Goal: Task Accomplishment & Management: Complete application form

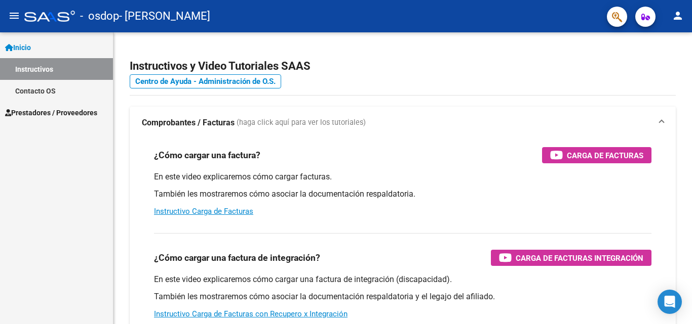
click at [73, 112] on span "Prestadores / Proveedores" at bounding box center [51, 112] width 92 height 11
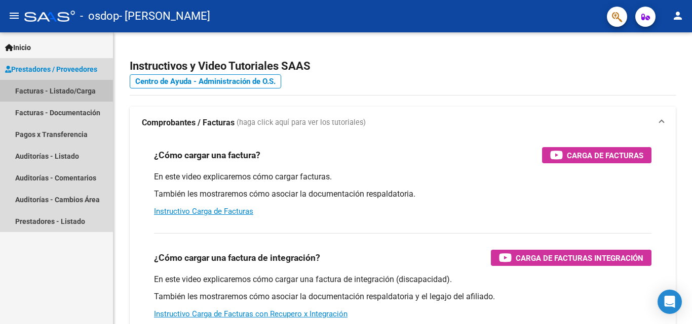
click at [70, 92] on link "Facturas - Listado/Carga" at bounding box center [56, 91] width 113 height 22
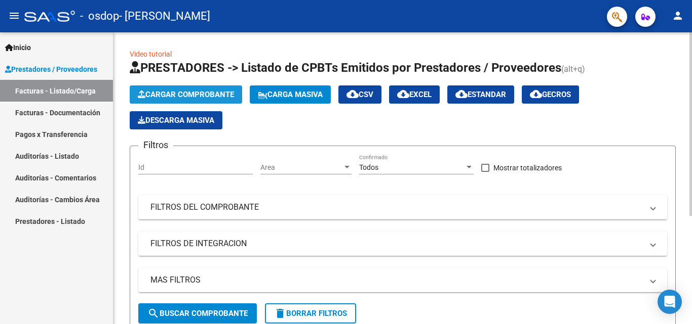
click at [182, 94] on span "Cargar Comprobante" at bounding box center [186, 94] width 96 height 9
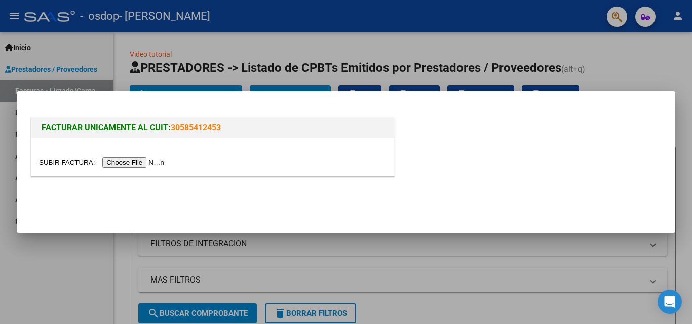
click at [139, 161] on input "file" at bounding box center [103, 162] width 128 height 11
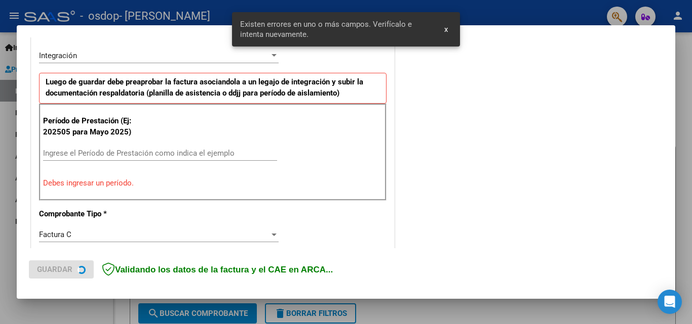
scroll to position [248, 0]
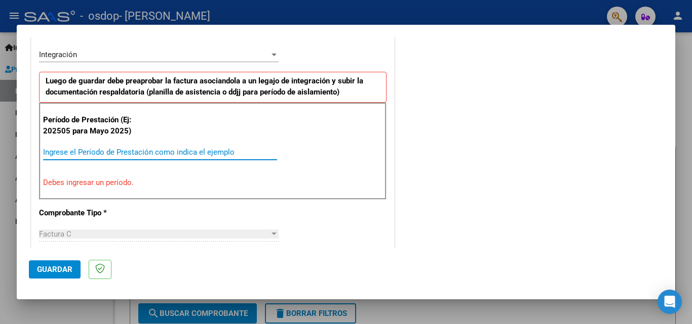
click at [196, 154] on input "Ingrese el Período de Prestación como indica el ejemplo" at bounding box center [160, 152] width 234 height 9
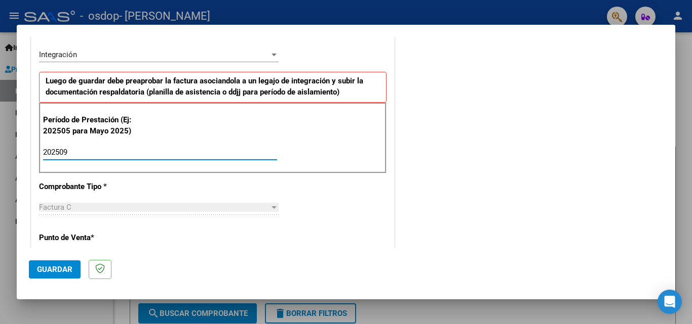
type input "202509"
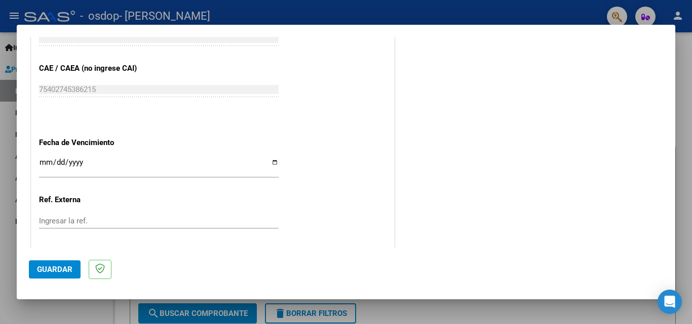
scroll to position [617, 0]
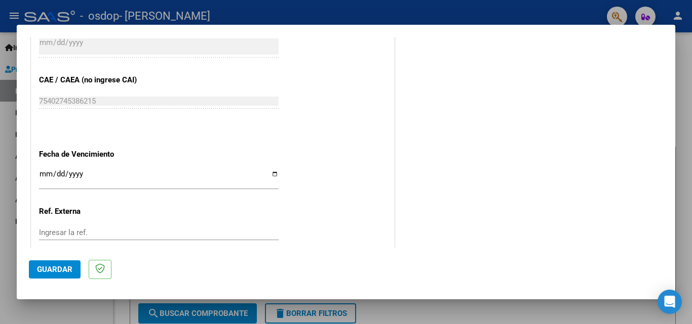
click at [658, 184] on mat-dialog-content "COMPROBANTE VER COMPROBANTE El comprobante fue leído exitosamente. DATOS DEL CO…" at bounding box center [346, 142] width 658 height 211
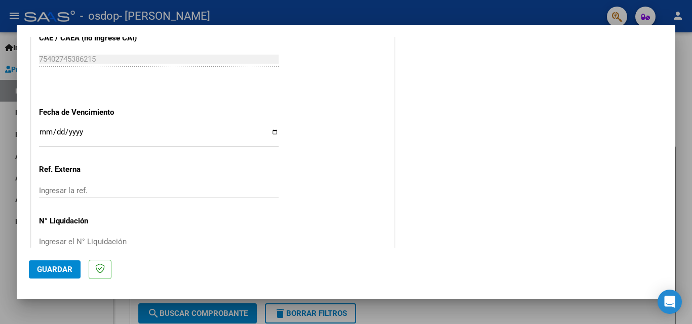
scroll to position [680, 0]
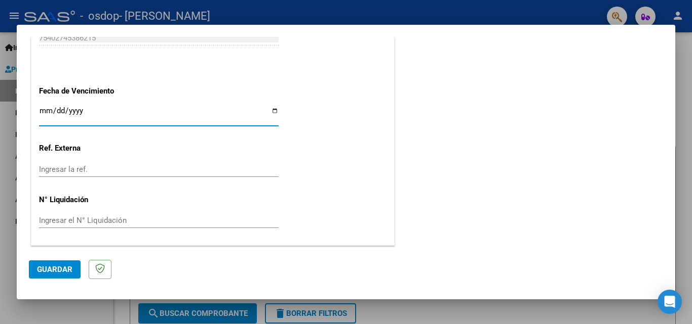
click at [270, 109] on input "Ingresar la fecha" at bounding box center [158, 115] width 239 height 16
click at [40, 268] on span "Guardar" at bounding box center [54, 269] width 35 height 9
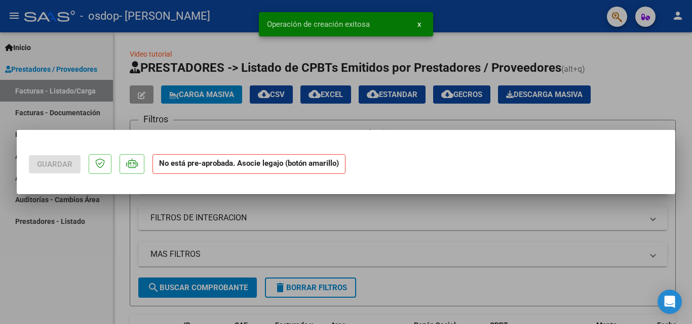
scroll to position [0, 0]
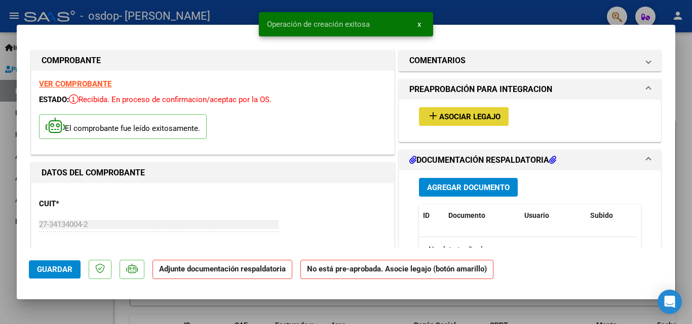
click at [474, 118] on span "Asociar Legajo" at bounding box center [469, 116] width 61 height 9
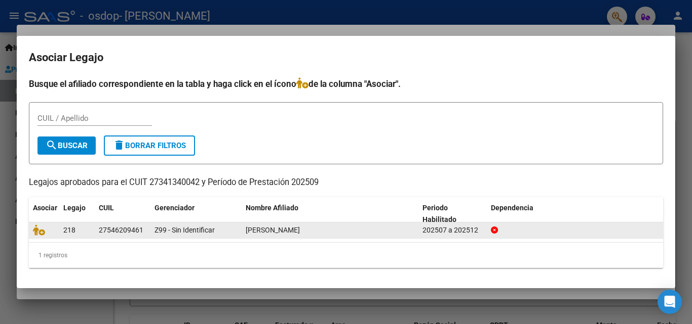
click at [380, 229] on div "[PERSON_NAME]" at bounding box center [330, 231] width 169 height 12
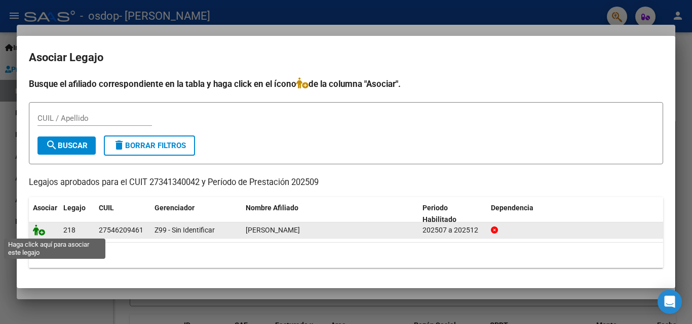
click at [41, 233] on icon at bounding box center [39, 230] width 12 height 11
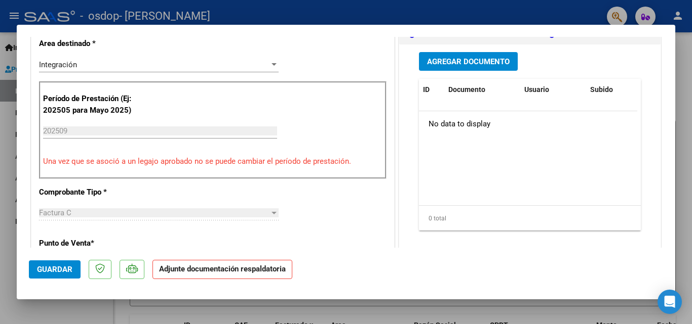
scroll to position [138, 0]
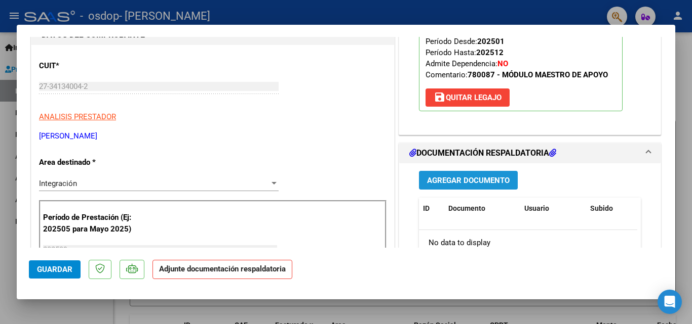
click at [496, 181] on span "Agregar Documento" at bounding box center [468, 180] width 83 height 9
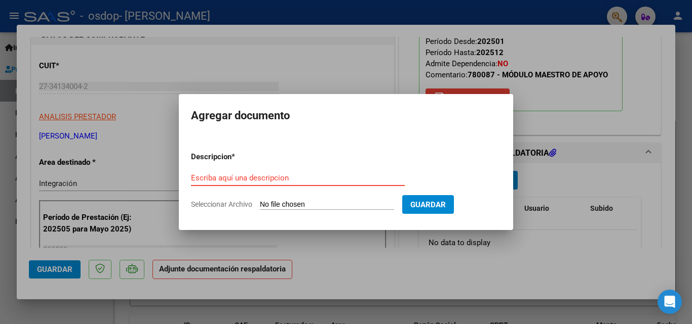
click at [322, 180] on input "Escriba aquí una descripcion" at bounding box center [298, 178] width 214 height 9
click at [340, 207] on input "Seleccionar Archivo" at bounding box center [327, 205] width 134 height 10
type input "C:\fakepath\isabella asistencia [DATE].pdf"
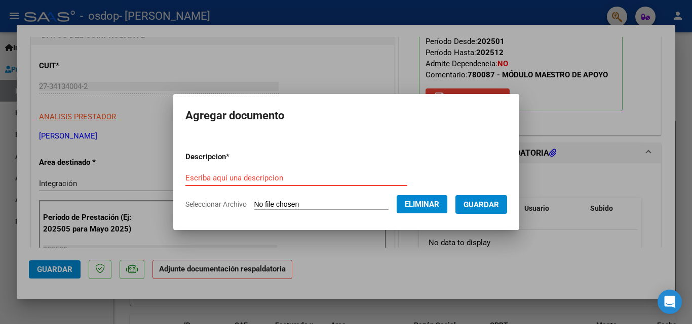
click at [246, 175] on input "Escriba aquí una descripcion" at bounding box center [296, 178] width 222 height 9
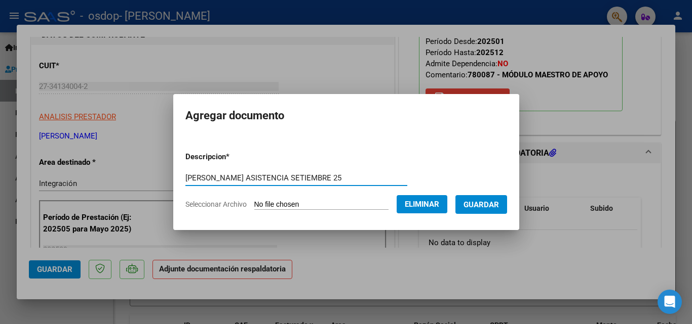
click at [265, 178] on input "[PERSON_NAME] ASISTENCIA SETIEMBRE 25" at bounding box center [296, 178] width 222 height 9
type input "ISABELLA ASISTENCIA [DATE]"
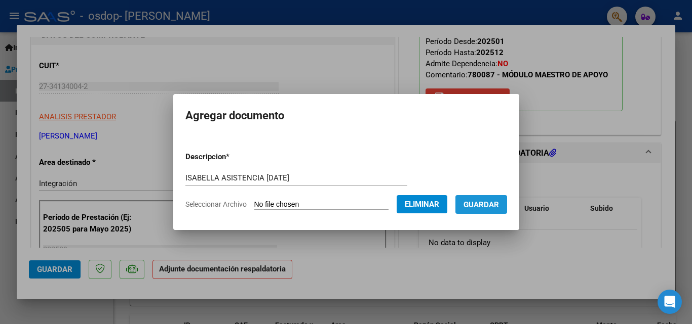
click at [476, 208] on span "Guardar" at bounding box center [480, 204] width 35 height 9
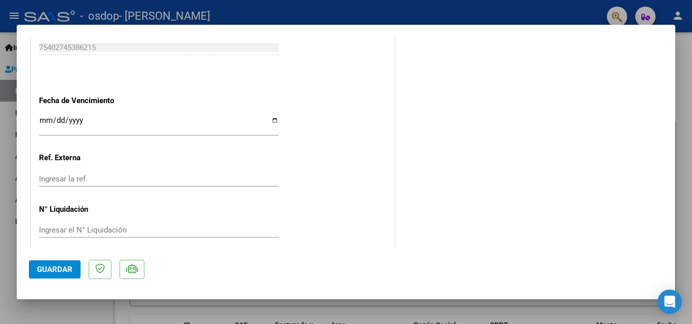
scroll to position [685, 0]
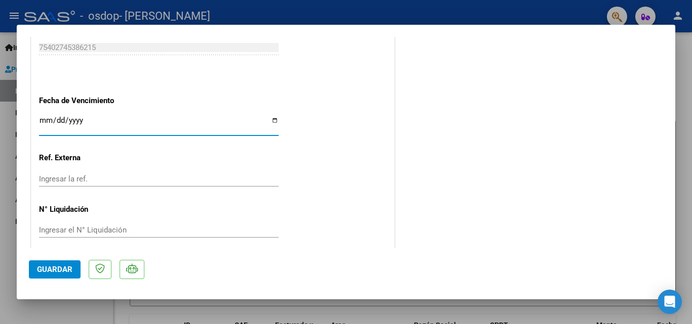
click at [126, 125] on input "Ingresar la fecha" at bounding box center [158, 124] width 239 height 16
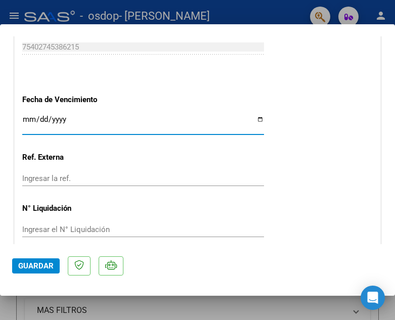
click at [29, 119] on input "Ingresar la fecha" at bounding box center [143, 123] width 242 height 16
click at [257, 119] on input "Ingresar la fecha" at bounding box center [143, 123] width 242 height 16
type input "[DATE]"
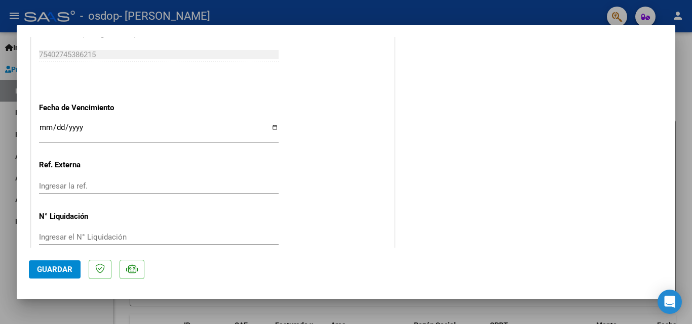
scroll to position [695, 0]
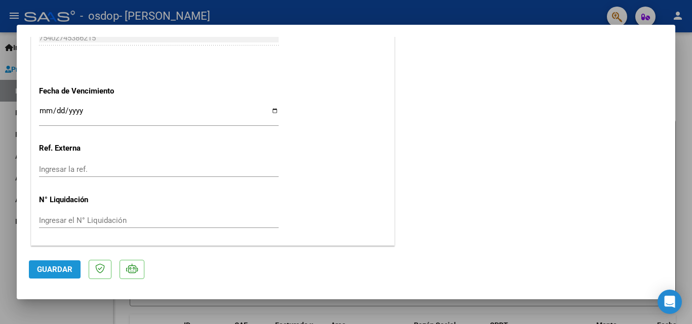
click at [66, 270] on span "Guardar" at bounding box center [54, 269] width 35 height 9
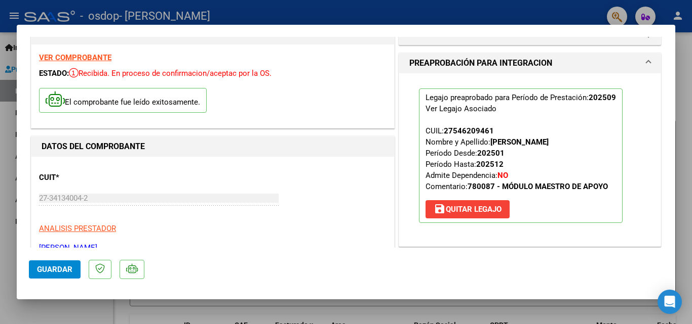
scroll to position [0, 0]
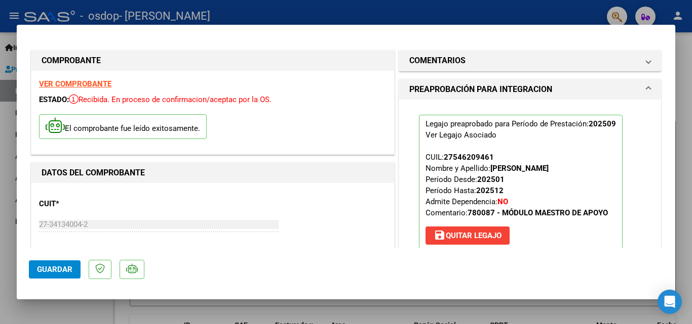
click at [686, 94] on div at bounding box center [346, 162] width 692 height 324
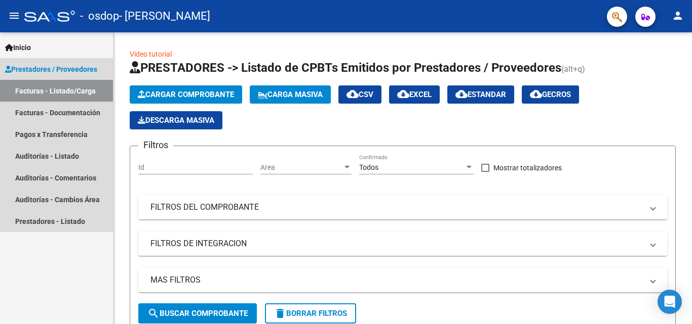
click at [69, 95] on link "Facturas - Listado/Carga" at bounding box center [56, 91] width 113 height 22
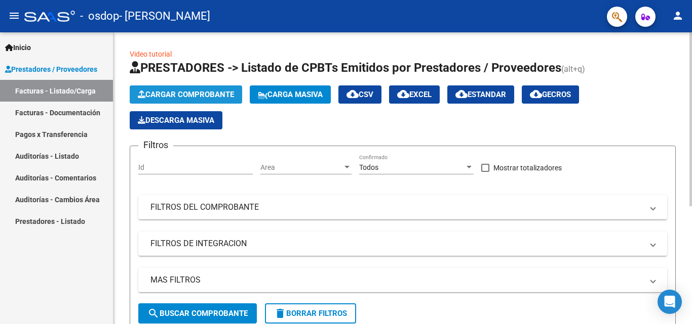
click at [143, 93] on icon "button" at bounding box center [142, 95] width 8 height 8
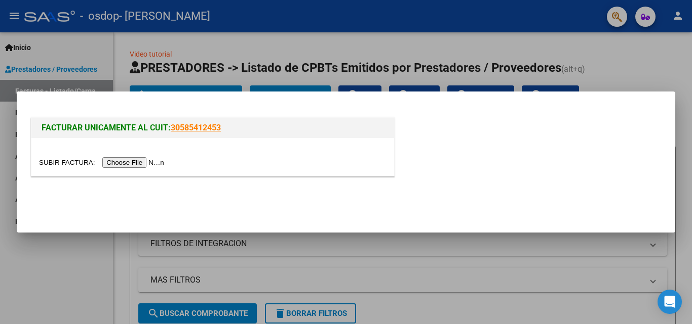
click at [535, 38] on div at bounding box center [346, 162] width 692 height 324
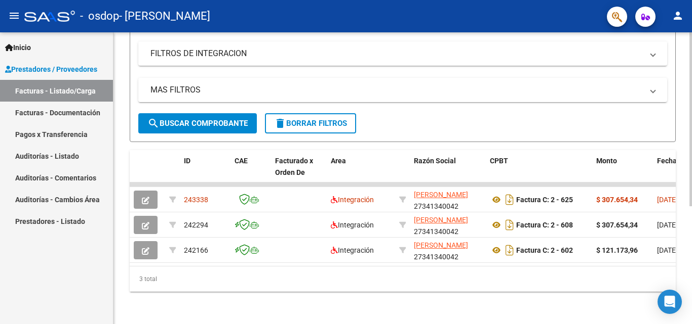
scroll to position [198, 0]
click at [686, 220] on div "Video tutorial PRESTADORES -> Listado de CPBTs Emitidos por Prestadores / Prove…" at bounding box center [403, 83] width 581 height 482
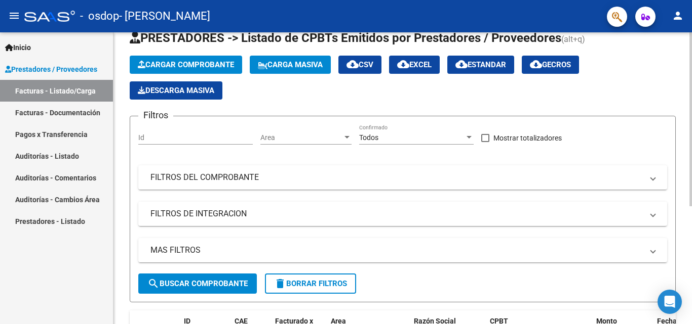
scroll to position [0, 0]
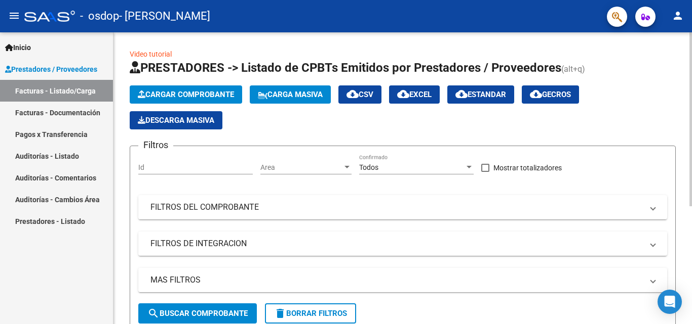
click at [687, 76] on div "Video tutorial PRESTADORES -> Listado de CPBTs Emitidos por Prestadores / Prove…" at bounding box center [403, 273] width 581 height 482
